Goal: Task Accomplishment & Management: Use online tool/utility

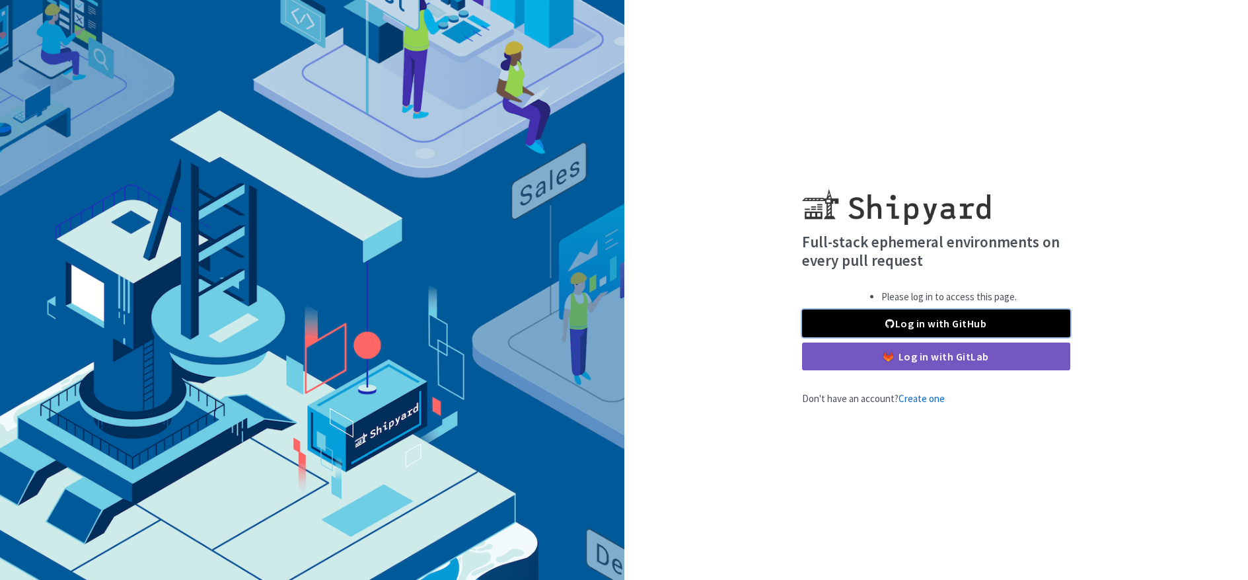
click at [926, 313] on link "Log in with GitHub" at bounding box center [936, 323] width 268 height 28
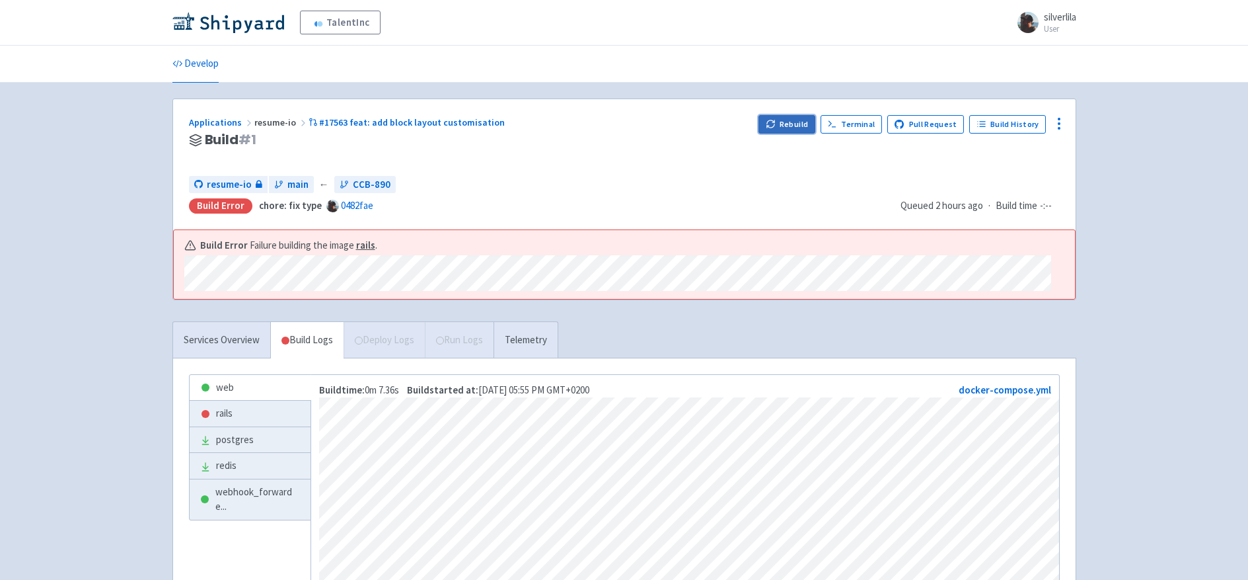
click at [784, 116] on button "Rebuild" at bounding box center [787, 124] width 57 height 19
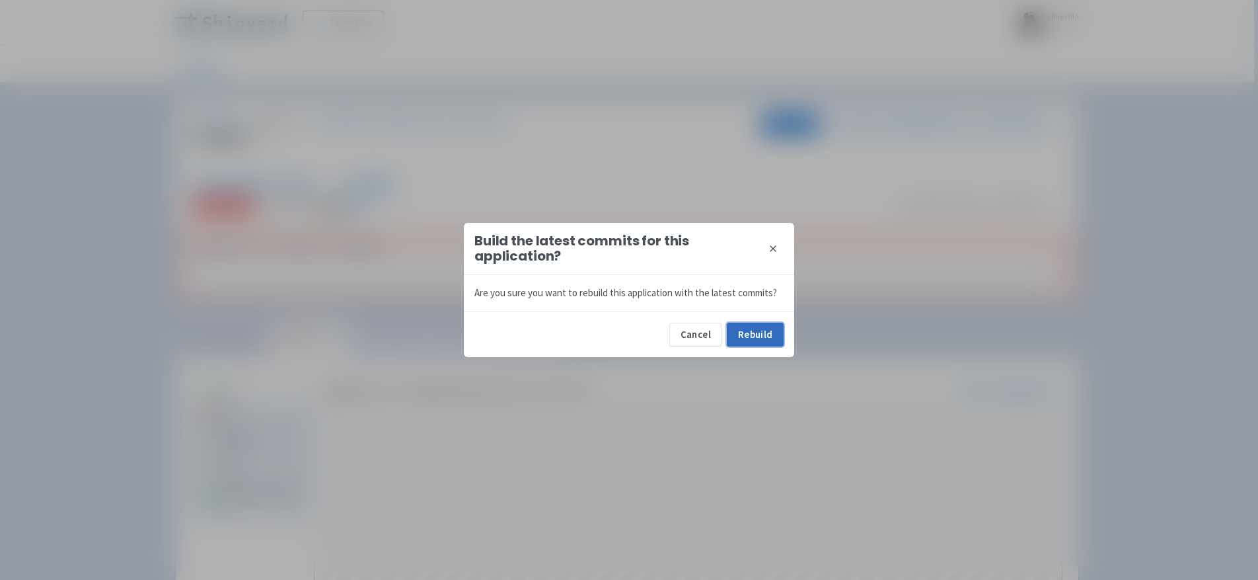
click at [766, 344] on button "Rebuild" at bounding box center [755, 335] width 57 height 24
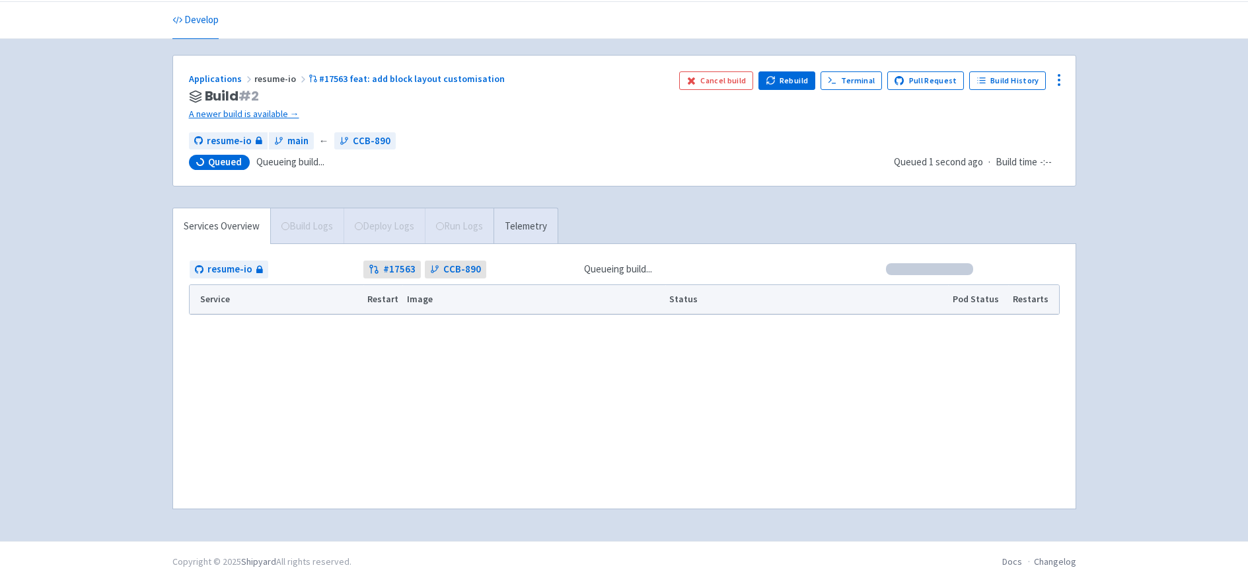
scroll to position [46, 0]
